Goal: Information Seeking & Learning: Check status

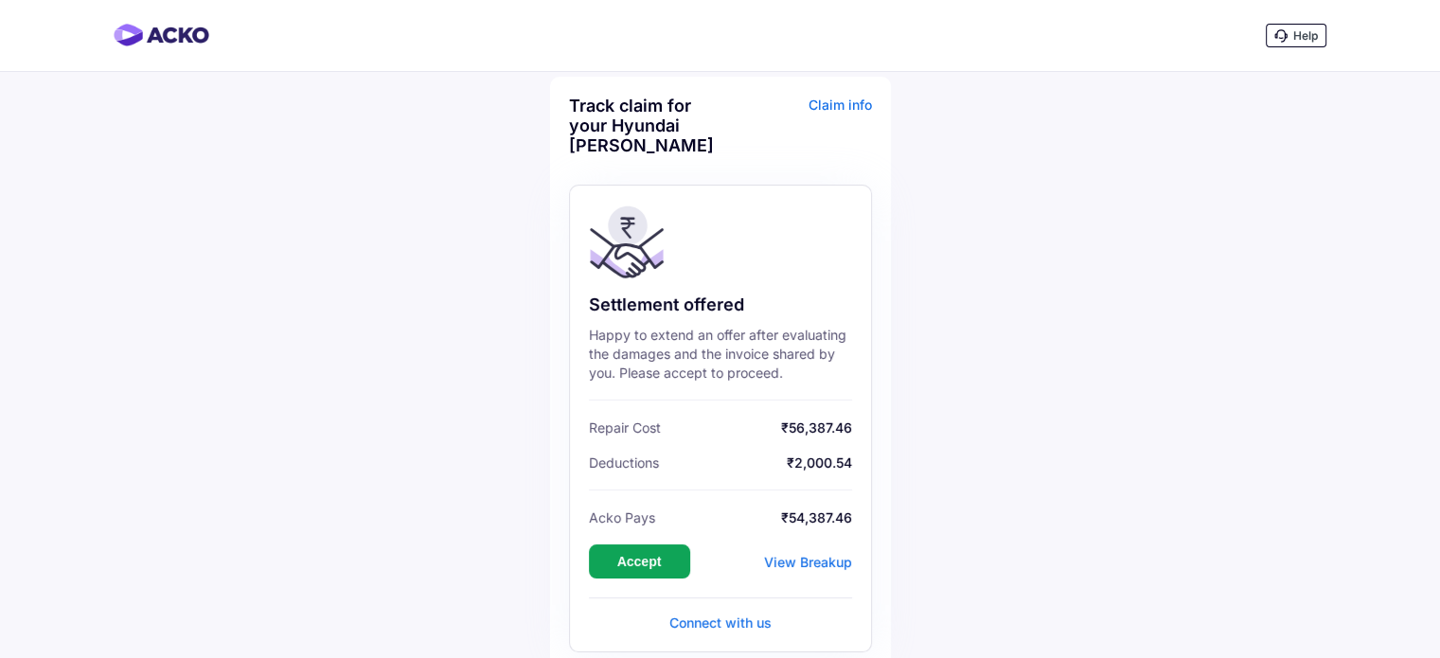
scroll to position [95, 0]
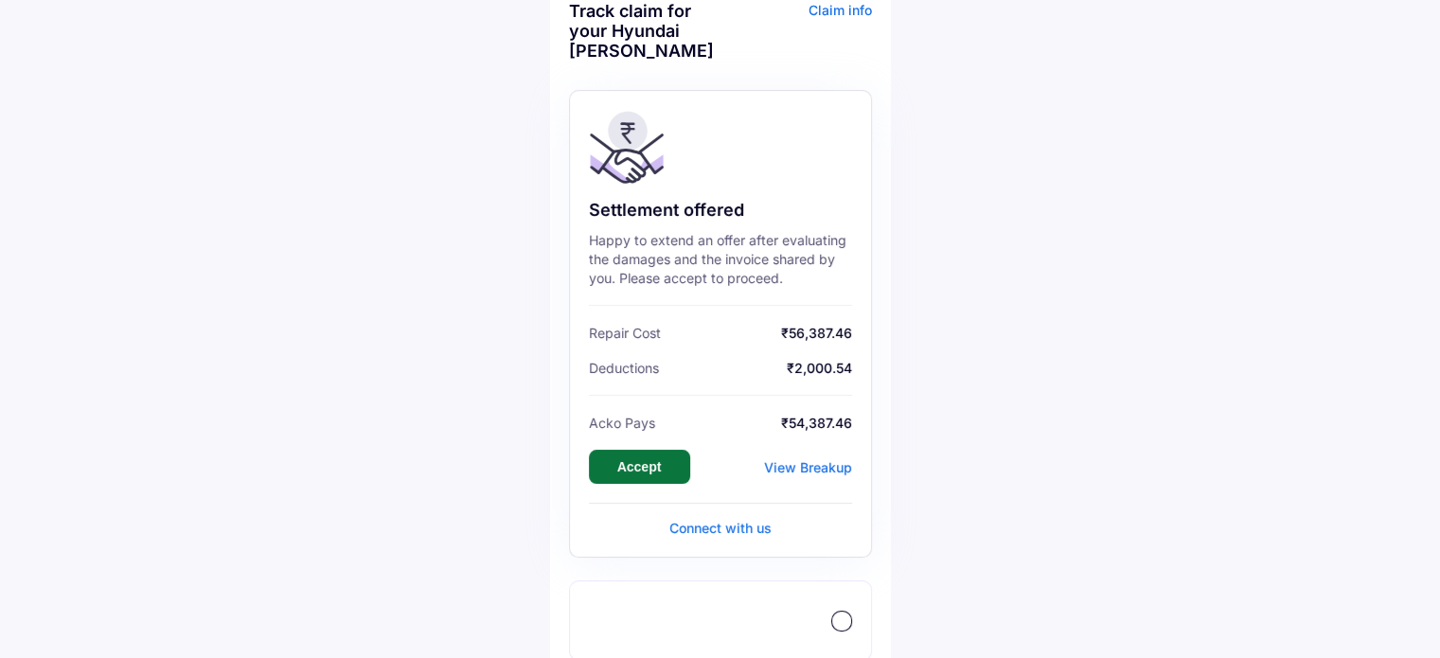
click at [632, 468] on button "Accept" at bounding box center [639, 467] width 101 height 34
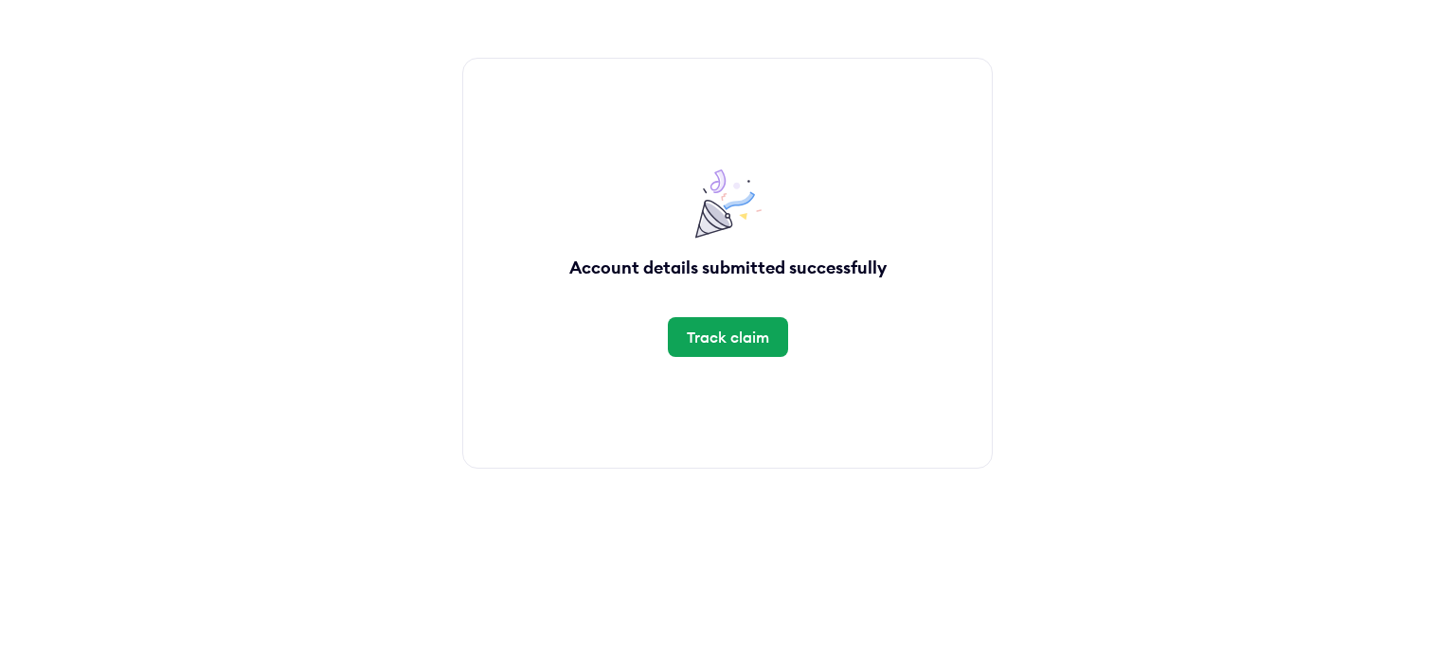
click at [733, 331] on div "Track claim" at bounding box center [728, 337] width 82 height 21
